Goal: Transaction & Acquisition: Purchase product/service

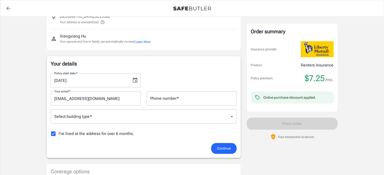
scroll to position [44, 0]
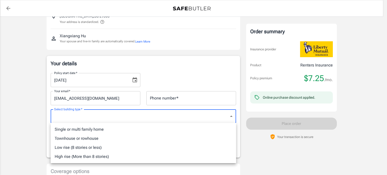
click at [40, 125] on div at bounding box center [193, 87] width 387 height 175
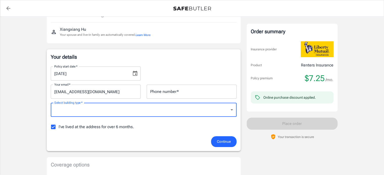
scroll to position [48, 0]
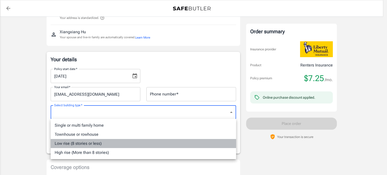
click at [110, 143] on li "Low rise (8 stories or less)" at bounding box center [144, 143] width 186 height 9
type input "lowrise"
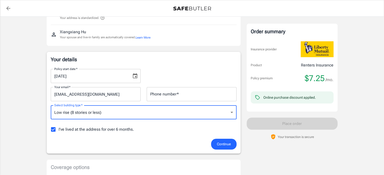
scroll to position [65, 0]
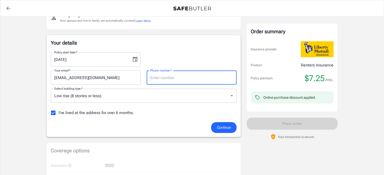
click at [173, 79] on input "Phone number   *" at bounding box center [192, 78] width 90 height 14
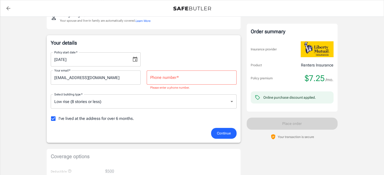
click at [196, 63] on div "Policy start date   * [DATE] Policy start date   *" at bounding box center [144, 57] width 192 height 18
click at [171, 121] on div "I've lived at the address for over 6 months." at bounding box center [144, 119] width 186 height 11
click at [230, 133] on span "Continue" at bounding box center [224, 133] width 14 height 6
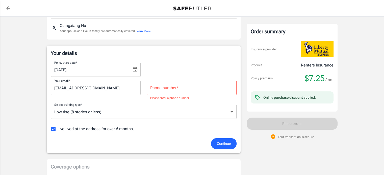
click at [176, 91] on input "Phone number   *" at bounding box center [192, 88] width 90 height 14
type input "8039551193"
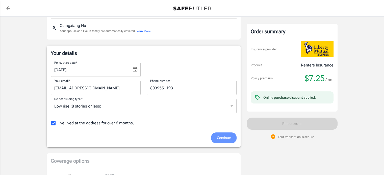
click at [232, 138] on button "Continue" at bounding box center [223, 138] width 25 height 11
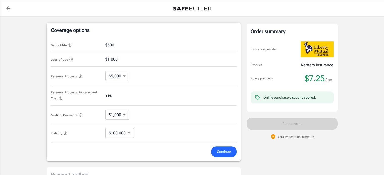
scroll to position [194, 0]
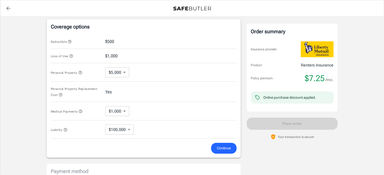
click at [64, 129] on icon "button" at bounding box center [65, 130] width 4 height 4
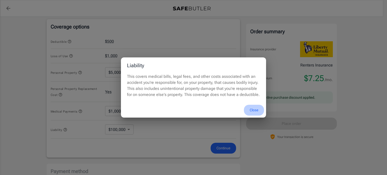
click at [258, 110] on button "Close" at bounding box center [254, 110] width 20 height 11
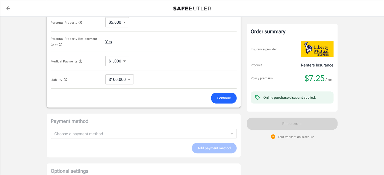
scroll to position [256, 0]
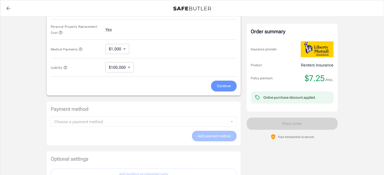
click at [213, 83] on button "Continue" at bounding box center [223, 86] width 25 height 11
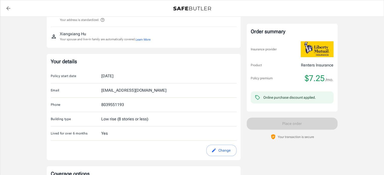
scroll to position [0, 0]
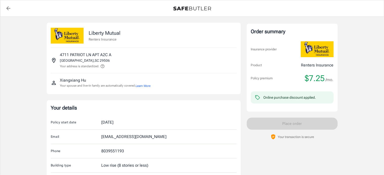
click at [102, 33] on p "Liberty Mutual" at bounding box center [105, 33] width 32 height 8
copy p "Liberty Mutual"
